Goal: Communication & Community: Connect with others

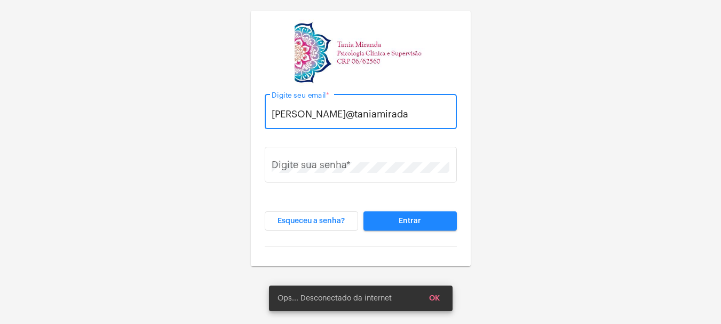
click at [343, 115] on input "[PERSON_NAME]@taniamirada" at bounding box center [361, 114] width 178 height 11
click at [365, 113] on input "[PERSON_NAME]@taniamiranda" at bounding box center [361, 114] width 178 height 11
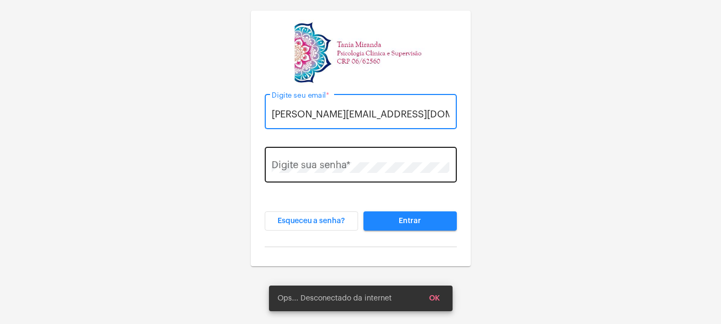
type input "[PERSON_NAME][EMAIL_ADDRESS][DOMAIN_NAME]"
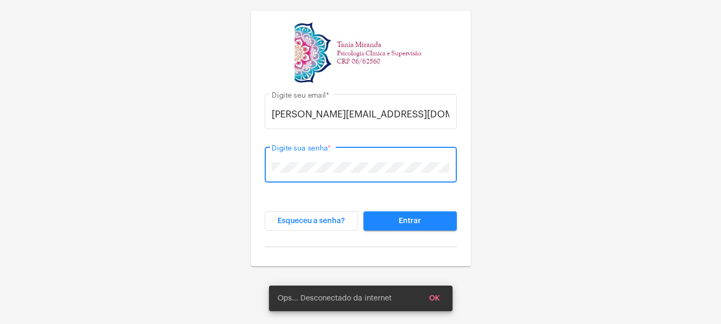
click at [404, 220] on span "Entrar" at bounding box center [410, 220] width 22 height 7
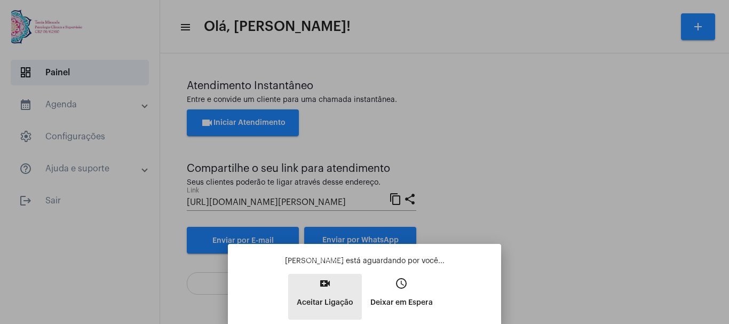
click at [324, 283] on mat-icon "video_call" at bounding box center [325, 283] width 13 height 13
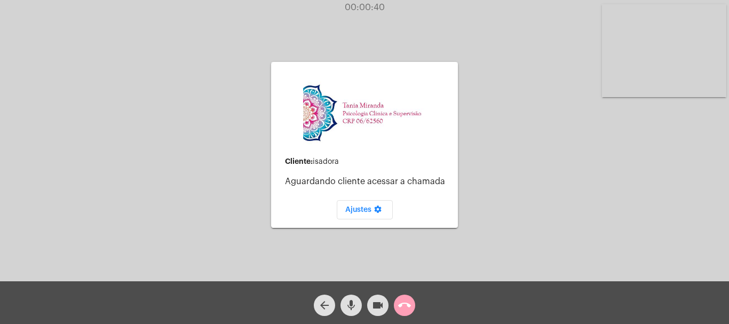
click at [403, 302] on mat-icon "call_end" at bounding box center [404, 305] width 13 height 13
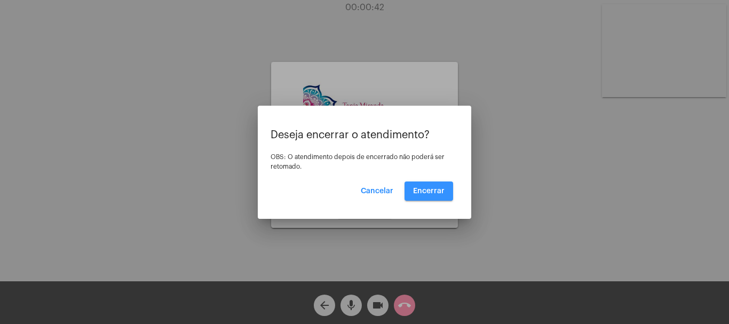
click at [433, 187] on span "Encerrar" at bounding box center [428, 190] width 31 height 7
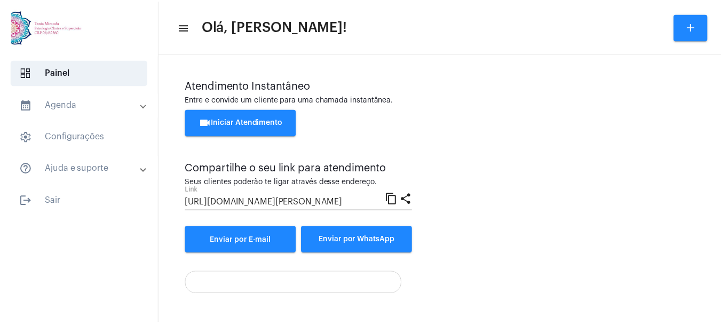
scroll to position [75, 0]
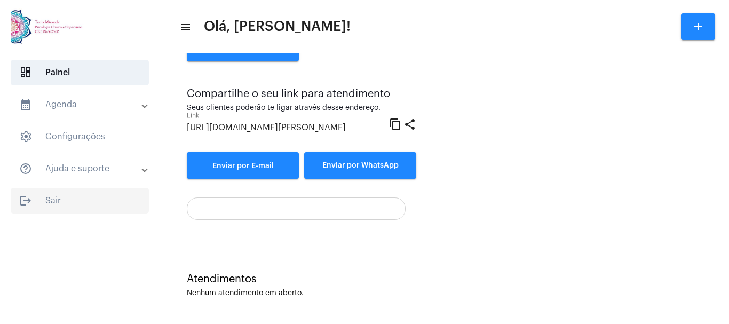
click at [51, 204] on span "logout Sair" at bounding box center [80, 201] width 138 height 26
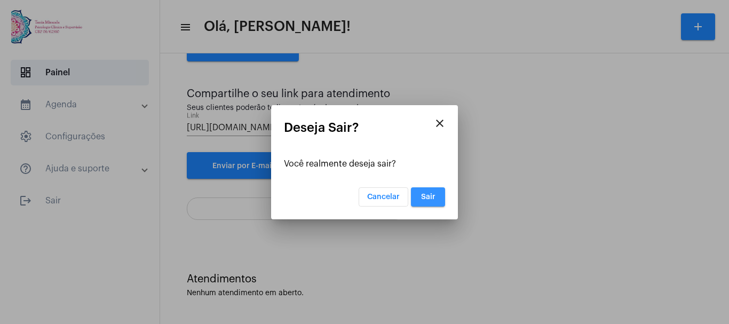
click at [432, 197] on span "Sair" at bounding box center [428, 196] width 14 height 7
